Goal: Navigation & Orientation: Find specific page/section

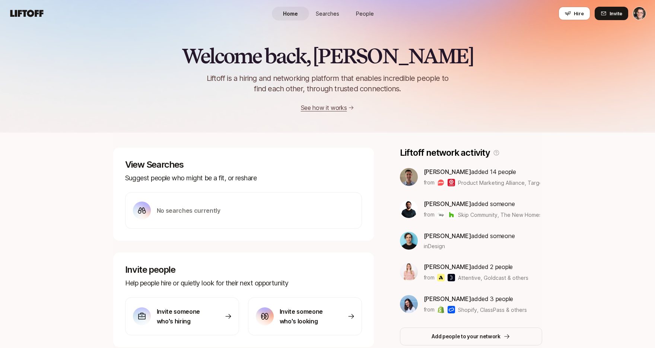
click at [324, 14] on span "Searches" at bounding box center [327, 14] width 23 height 8
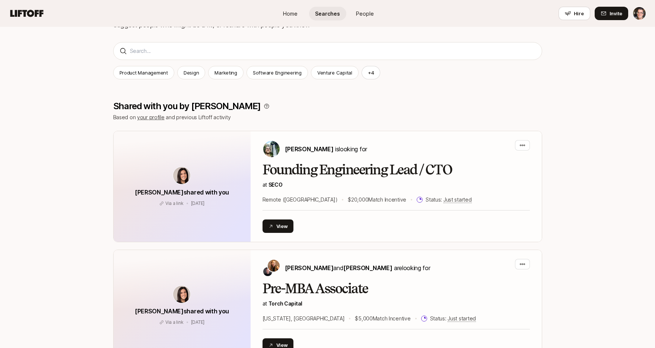
scroll to position [140, 0]
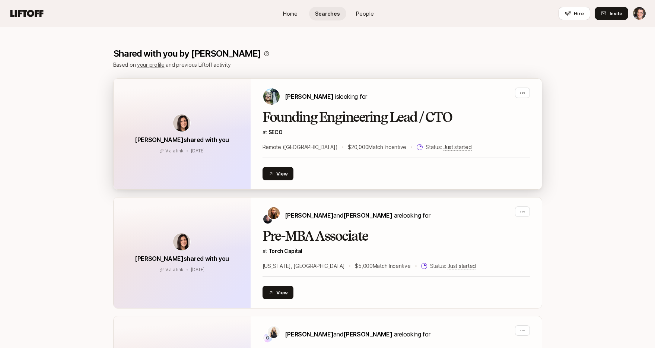
click at [463, 174] on div "View" at bounding box center [395, 173] width 267 height 13
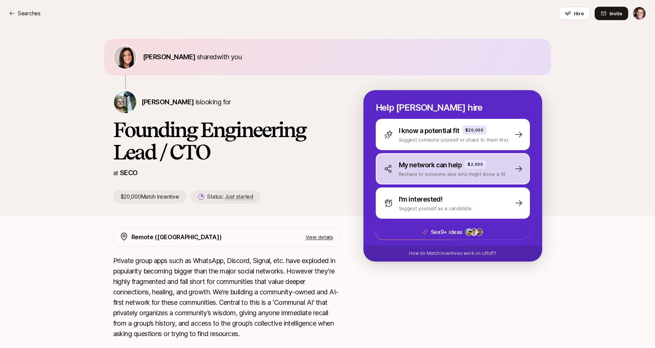
click at [448, 162] on p "My network can help" at bounding box center [430, 165] width 63 height 10
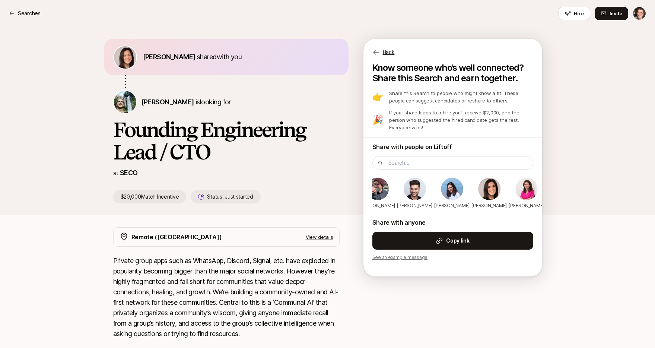
drag, startPoint x: 501, startPoint y: 194, endPoint x: 413, endPoint y: 197, distance: 87.9
click at [477, 197] on span at bounding box center [489, 189] width 24 height 24
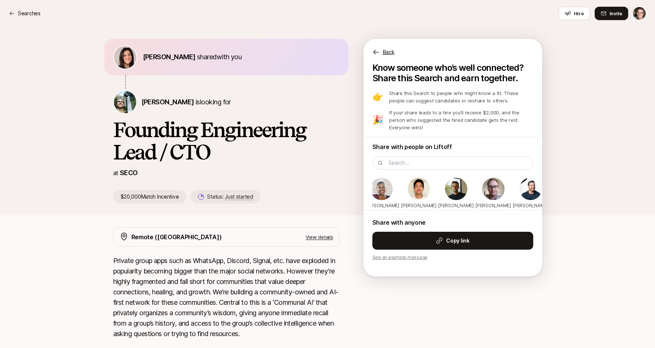
drag, startPoint x: 499, startPoint y: 192, endPoint x: 433, endPoint y: 195, distance: 66.7
click at [472, 195] on div "[PERSON_NAME]" at bounding box center [487, 193] width 30 height 33
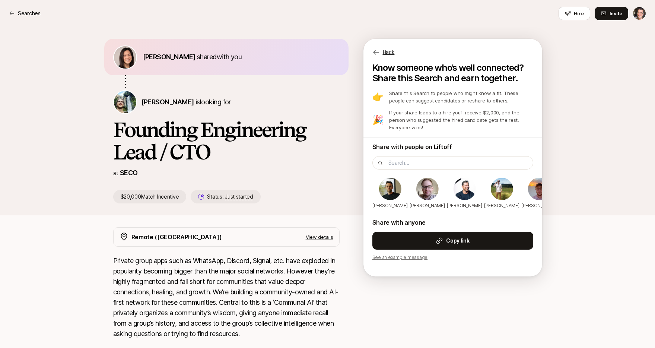
drag, startPoint x: 414, startPoint y: 197, endPoint x: 512, endPoint y: 194, distance: 97.6
click at [284, 195] on div "[PERSON_NAME] [PERSON_NAME] [PERSON_NAME] [PERSON_NAME] [PERSON_NAME] [PERSON_N…" at bounding box center [196, 193] width 176 height 33
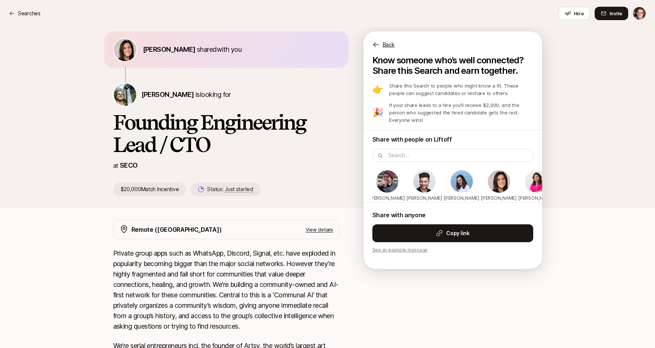
scroll to position [9, 0]
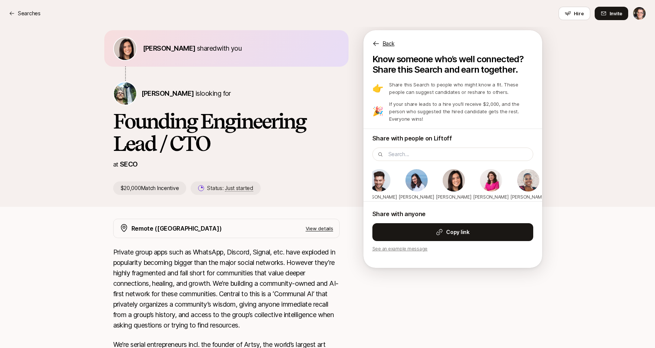
drag, startPoint x: 482, startPoint y: 186, endPoint x: 389, endPoint y: 183, distance: 93.1
click at [430, 184] on div "[PERSON_NAME] [PERSON_NAME] [PERSON_NAME] [PERSON_NAME] [PERSON_NAME] [PERSON_N…" at bounding box center [409, 184] width 176 height 33
drag, startPoint x: 458, startPoint y: 185, endPoint x: 422, endPoint y: 185, distance: 35.4
click at [443, 185] on img at bounding box center [454, 180] width 22 height 22
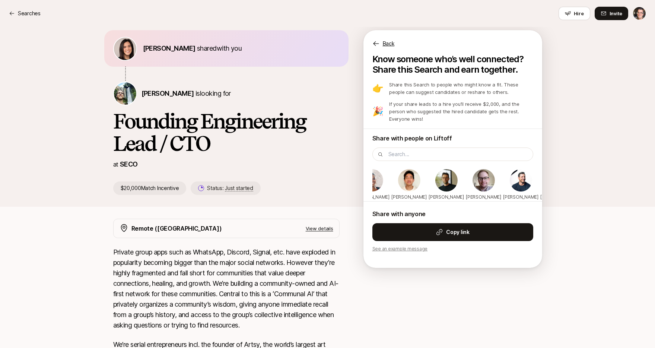
drag, startPoint x: 414, startPoint y: 186, endPoint x: 484, endPoint y: 185, distance: 69.6
click at [340, 186] on div "[PERSON_NAME] [PERSON_NAME] [PERSON_NAME] [PERSON_NAME] [PERSON_NAME] [PERSON_N…" at bounding box center [253, 184] width 176 height 33
drag, startPoint x: 484, startPoint y: 177, endPoint x: 377, endPoint y: 173, distance: 107.7
click at [427, 174] on div "[PERSON_NAME]" at bounding box center [442, 184] width 30 height 33
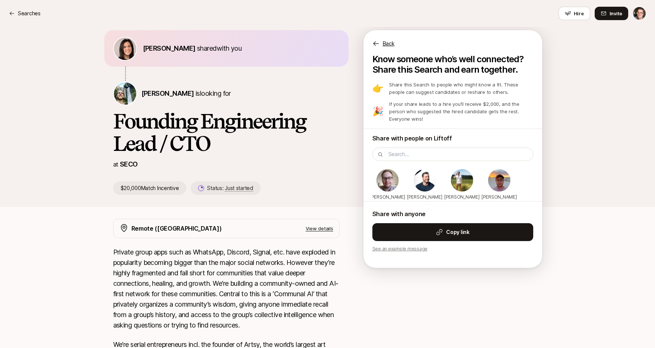
drag, startPoint x: 501, startPoint y: 179, endPoint x: 389, endPoint y: 176, distance: 111.8
click at [244, 178] on div "[PERSON_NAME] [PERSON_NAME] [PERSON_NAME] [PERSON_NAME] [PERSON_NAME] [PERSON_N…" at bounding box center [157, 184] width 176 height 33
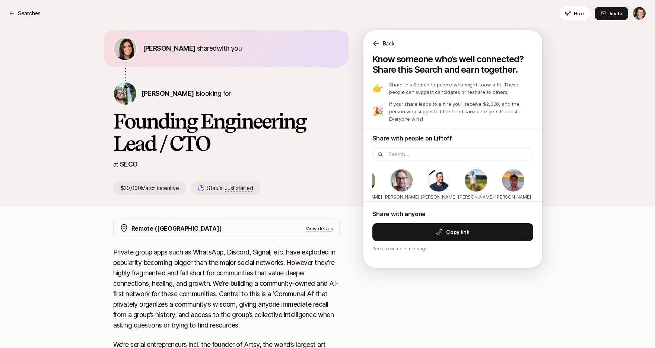
drag, startPoint x: 411, startPoint y: 180, endPoint x: 644, endPoint y: 179, distance: 233.1
click at [548, 179] on div "[PERSON_NAME] shared with you [PERSON_NAME] is looking for Founding Engineering…" at bounding box center [327, 118] width 447 height 176
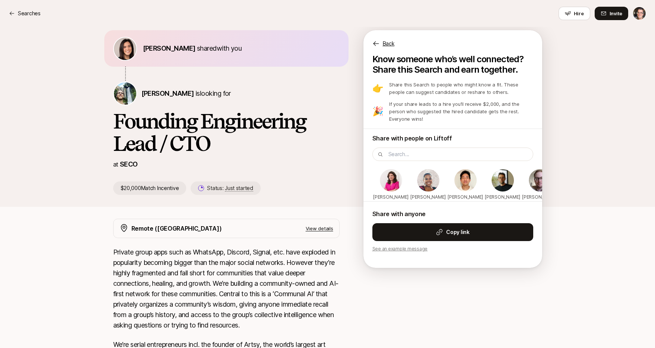
drag, startPoint x: 417, startPoint y: 184, endPoint x: 535, endPoint y: 184, distance: 118.0
click at [397, 184] on div "[PERSON_NAME] [PERSON_NAME] [PERSON_NAME] [PERSON_NAME] [PERSON_NAME] [PERSON_N…" at bounding box center [309, 184] width 176 height 33
drag, startPoint x: 424, startPoint y: 183, endPoint x: 577, endPoint y: 183, distance: 153.8
click at [571, 183] on div "[PERSON_NAME] shared with you [PERSON_NAME] is looking for Founding Engineering…" at bounding box center [327, 112] width 655 height 188
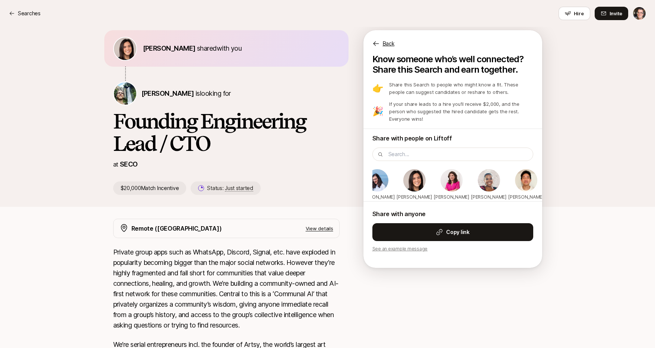
drag, startPoint x: 502, startPoint y: 186, endPoint x: 345, endPoint y: 183, distance: 156.4
click at [353, 184] on div "[PERSON_NAME] shared with you [PERSON_NAME] is looking for Founding Engineering…" at bounding box center [327, 112] width 429 height 165
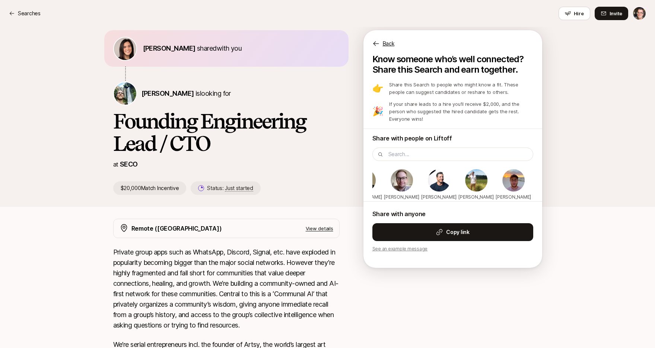
drag, startPoint x: 440, startPoint y: 183, endPoint x: 476, endPoint y: 183, distance: 36.1
click at [454, 183] on div "[PERSON_NAME]" at bounding box center [439, 184] width 30 height 33
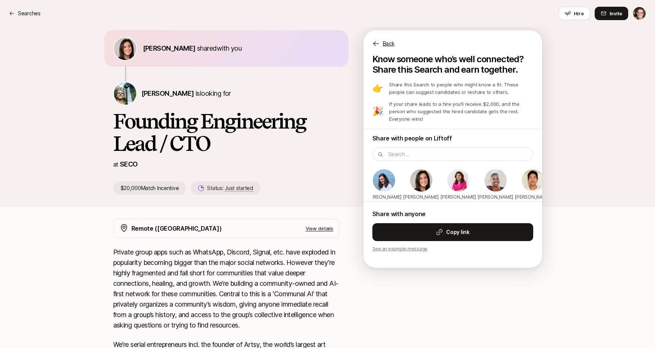
drag, startPoint x: 453, startPoint y: 185, endPoint x: 421, endPoint y: 185, distance: 32.0
click at [437, 185] on div "[PERSON_NAME]" at bounding box center [452, 184] width 30 height 33
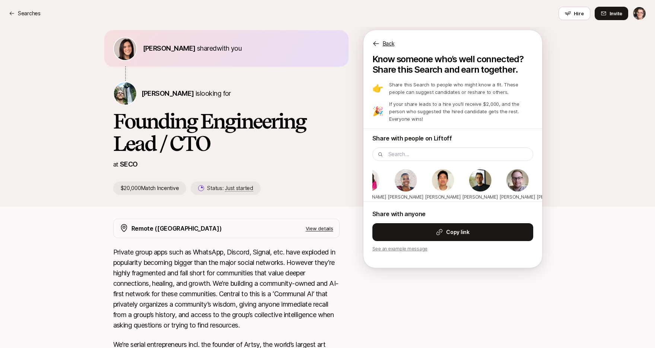
drag, startPoint x: 445, startPoint y: 186, endPoint x: 571, endPoint y: 187, distance: 125.5
click at [374, 187] on div "[PERSON_NAME] [PERSON_NAME] [PERSON_NAME] [PERSON_NAME] [PERSON_NAME] [PERSON_N…" at bounding box center [286, 184] width 176 height 33
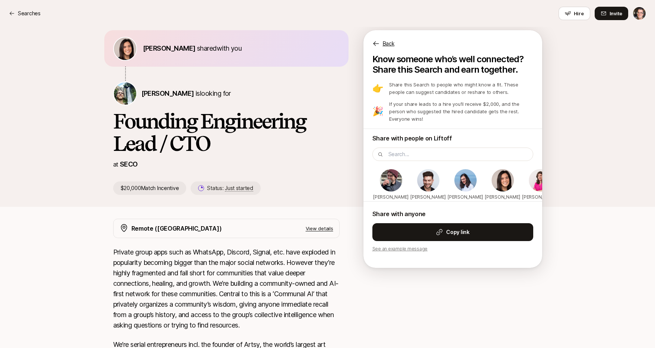
drag, startPoint x: 418, startPoint y: 190, endPoint x: 504, endPoint y: 187, distance: 86.4
click at [488, 187] on div "[PERSON_NAME] [PERSON_NAME] [PERSON_NAME] [PERSON_NAME] [PERSON_NAME] [PERSON_N…" at bounding box center [458, 184] width 176 height 33
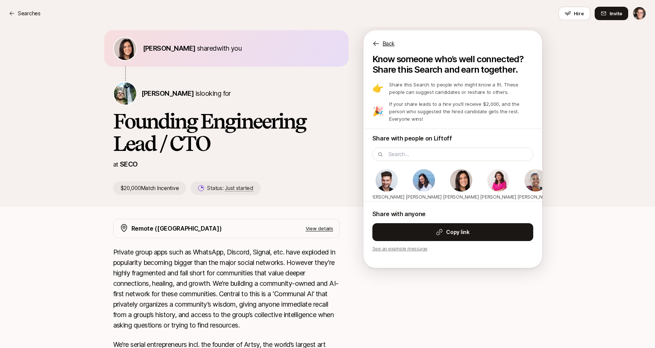
drag, startPoint x: 451, startPoint y: 187, endPoint x: 350, endPoint y: 180, distance: 100.8
click at [363, 180] on div "Know someone who’s well connected? Share this Search and earn together. 👉 Share…" at bounding box center [452, 157] width 179 height 207
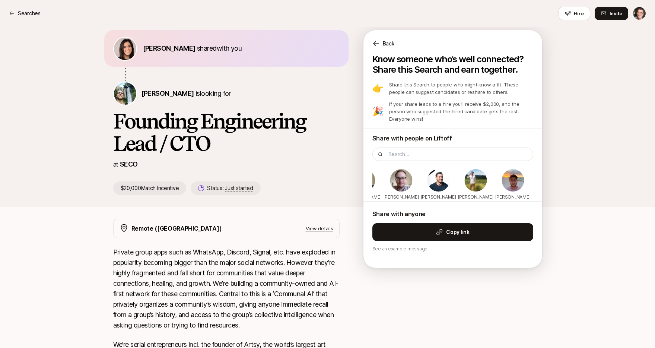
drag, startPoint x: 471, startPoint y: 181, endPoint x: 391, endPoint y: 185, distance: 80.1
click at [258, 184] on div "[PERSON_NAME] [PERSON_NAME] [PERSON_NAME] [PERSON_NAME] [PERSON_NAME] [PERSON_N…" at bounding box center [170, 184] width 176 height 33
drag, startPoint x: 391, startPoint y: 185, endPoint x: 522, endPoint y: 187, distance: 130.7
click at [257, 185] on div "[PERSON_NAME] [PERSON_NAME] [PERSON_NAME] [PERSON_NAME] [PERSON_NAME] [PERSON_N…" at bounding box center [170, 184] width 176 height 33
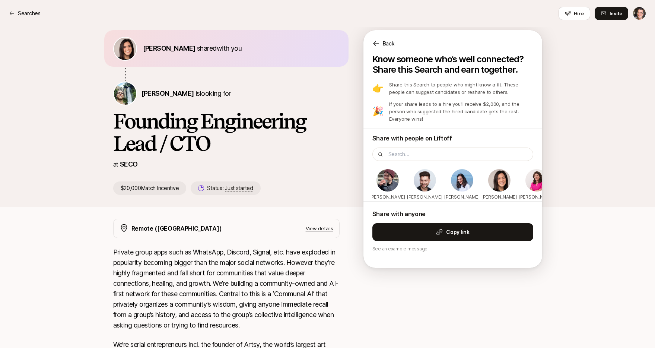
click at [477, 184] on div "[PERSON_NAME]" at bounding box center [462, 184] width 30 height 33
